Goal: Task Accomplishment & Management: Use online tool/utility

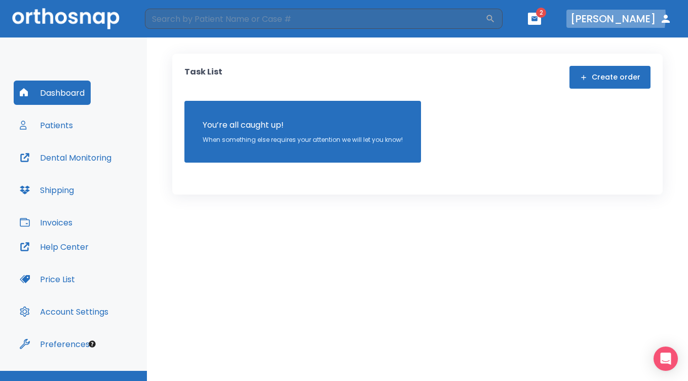
click at [608, 16] on button "[PERSON_NAME]" at bounding box center [621, 19] width 109 height 18
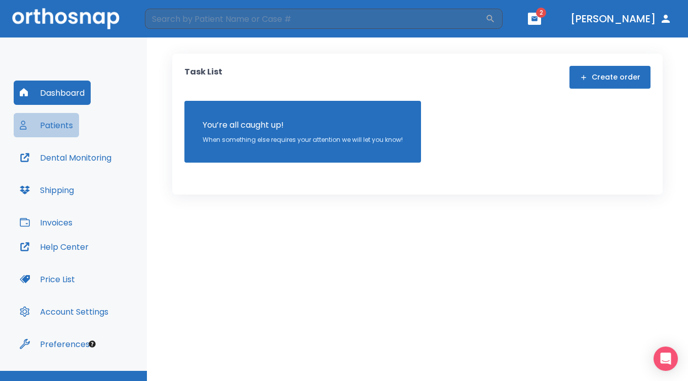
click at [45, 123] on button "Patients" at bounding box center [46, 125] width 65 height 24
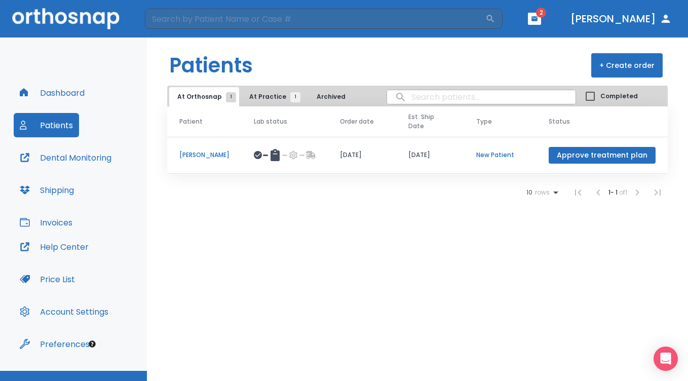
click at [212, 155] on p "[PERSON_NAME]" at bounding box center [204, 155] width 50 height 9
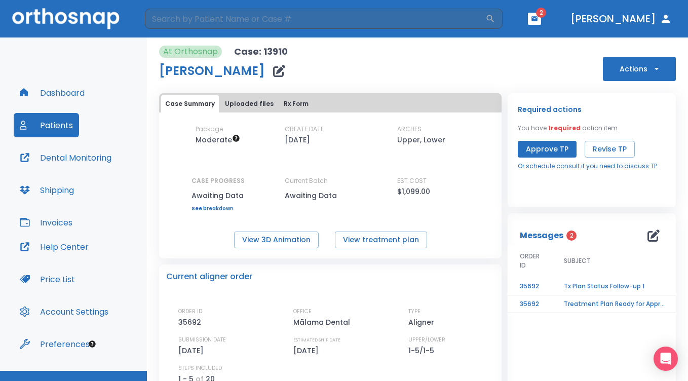
click at [592, 287] on td "Tx Plan Status Follow-up 1" at bounding box center [615, 287] width 127 height 18
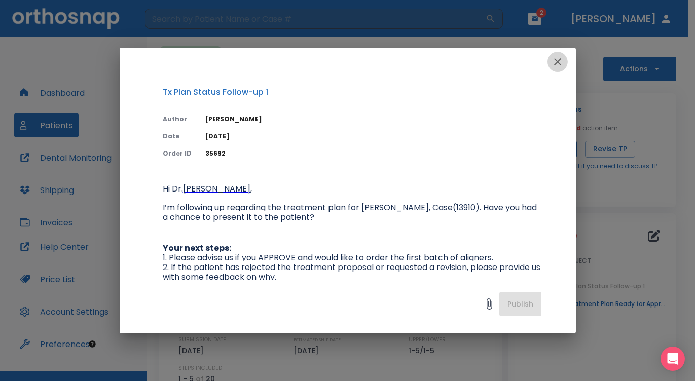
click at [560, 61] on icon "button" at bounding box center [557, 62] width 12 height 12
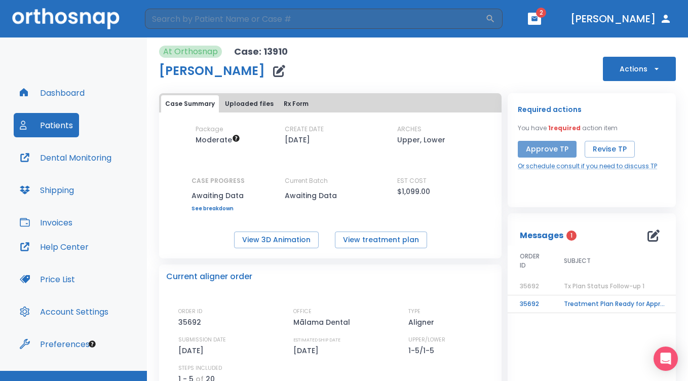
click at [554, 148] on button "Approve TP" at bounding box center [547, 149] width 59 height 17
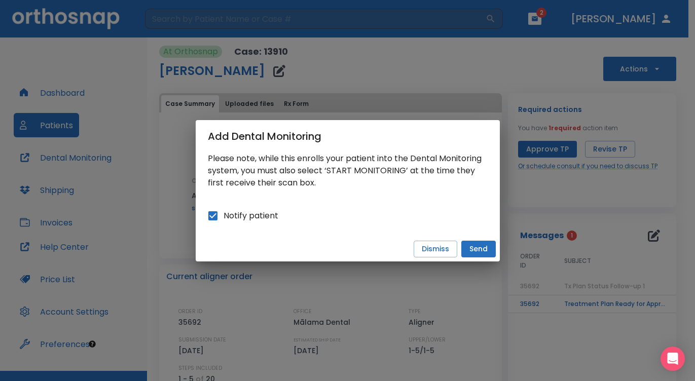
click at [476, 246] on button "Send" at bounding box center [478, 249] width 34 height 17
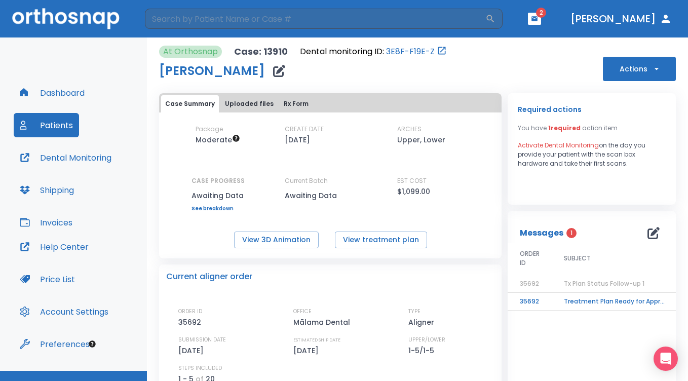
click at [640, 66] on button "Actions" at bounding box center [639, 69] width 73 height 24
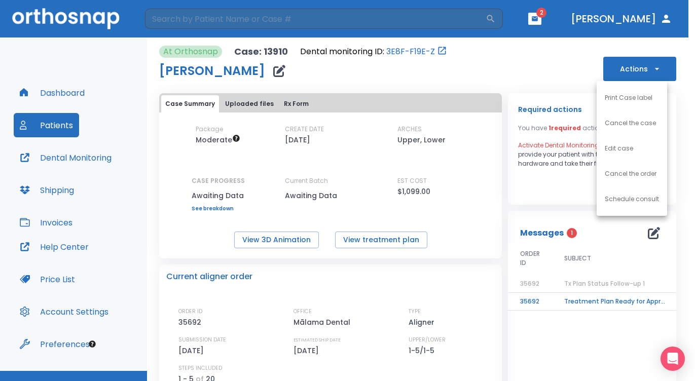
click at [516, 76] on div at bounding box center [347, 190] width 695 height 381
